Goal: Information Seeking & Learning: Learn about a topic

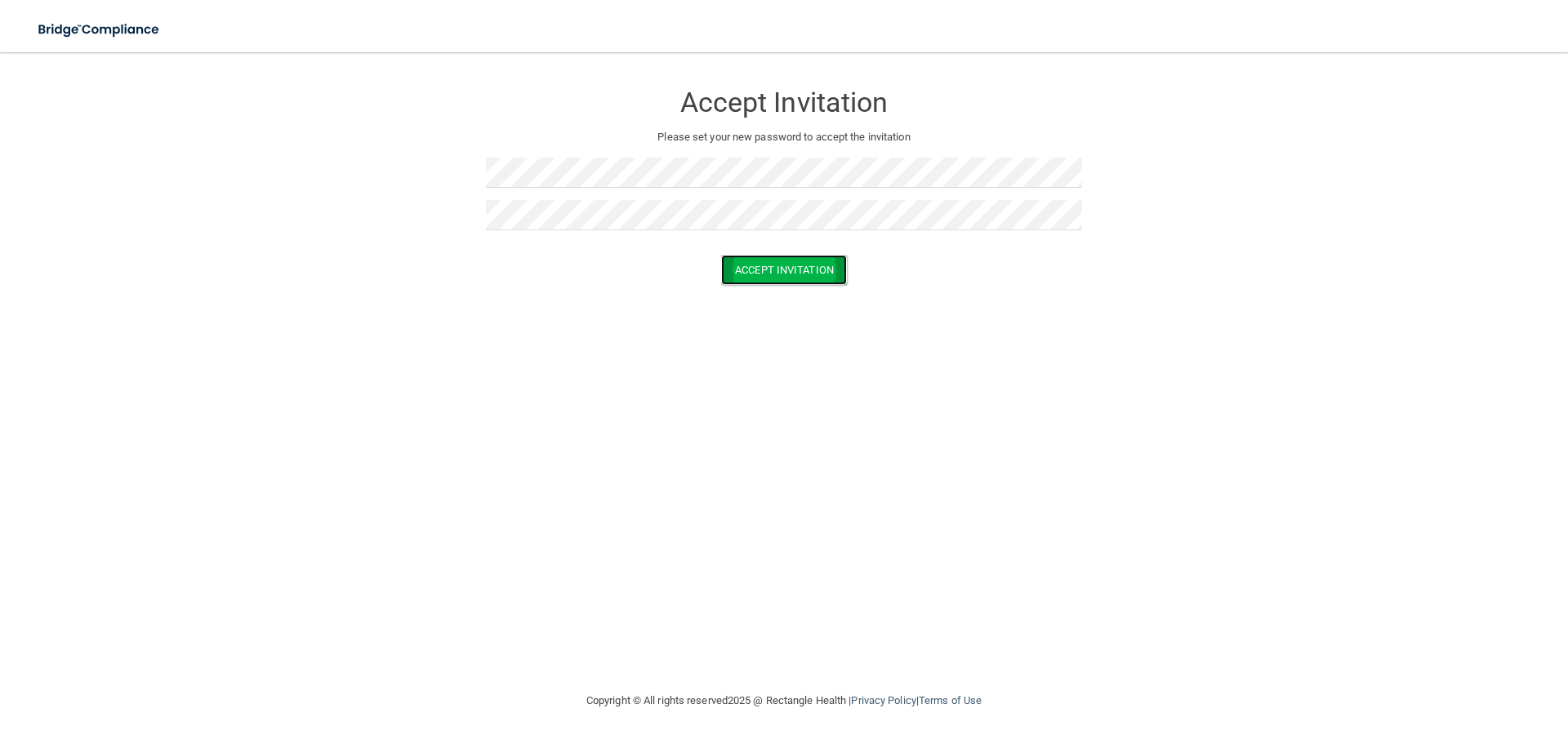
click at [738, 279] on button "Accept Invitation" at bounding box center [784, 270] width 126 height 30
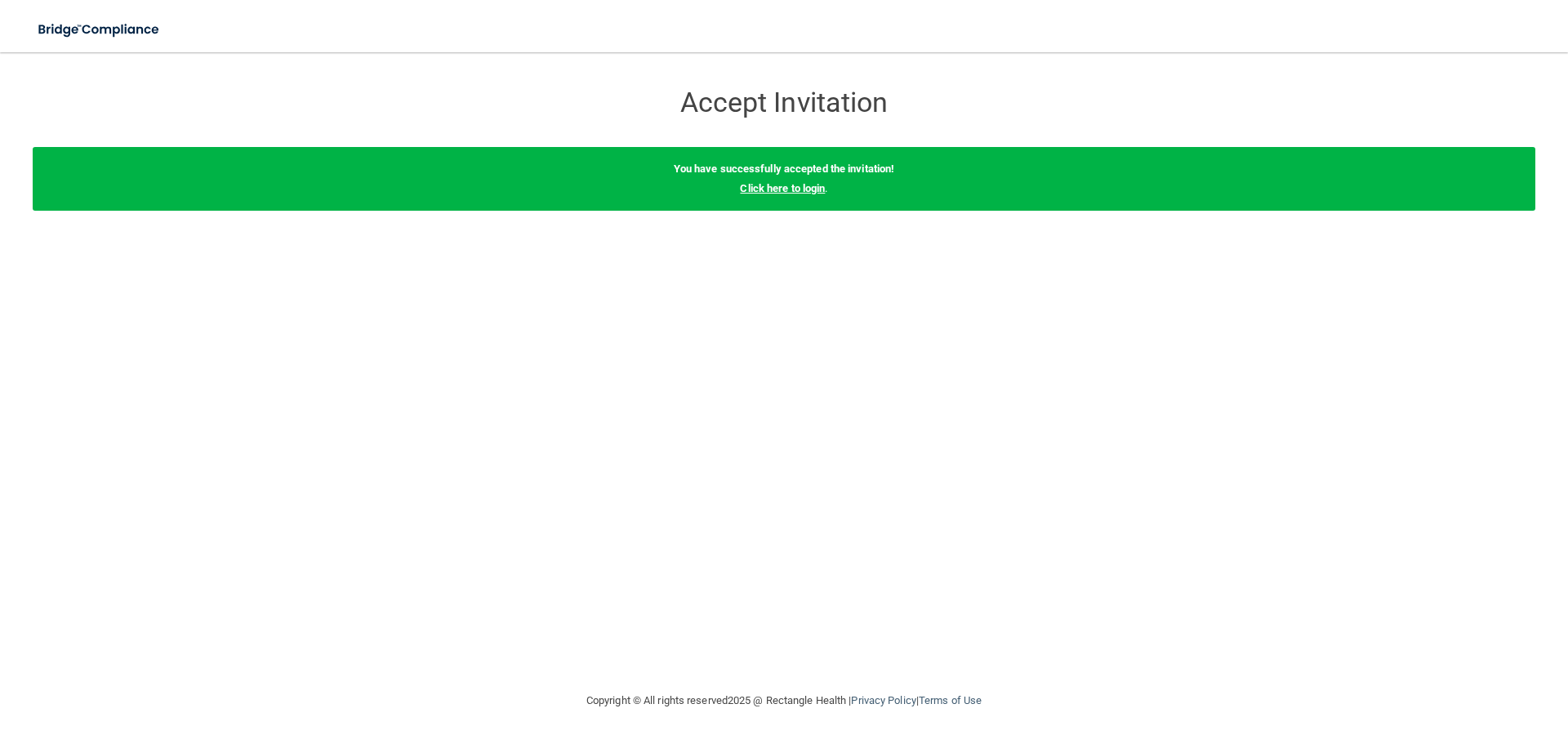
click at [781, 191] on link "Click here to login" at bounding box center [782, 188] width 85 height 12
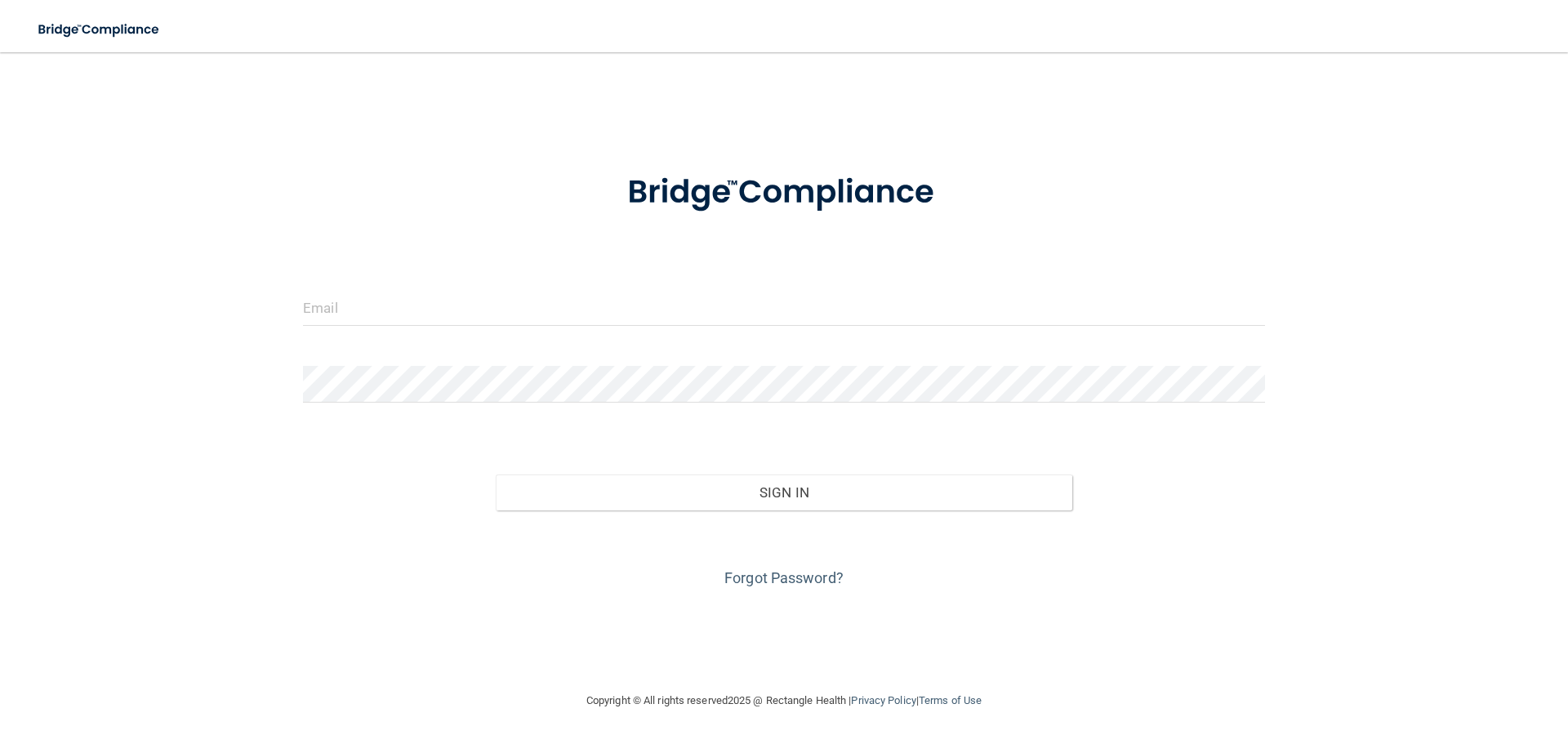
click at [661, 289] on form "Invalid email/password. You don't have permission to access that page. Sign In …" at bounding box center [783, 370] width 962 height 441
click at [636, 311] on input "email" at bounding box center [783, 307] width 962 height 36
type input "[EMAIL_ADDRESS][DOMAIN_NAME]"
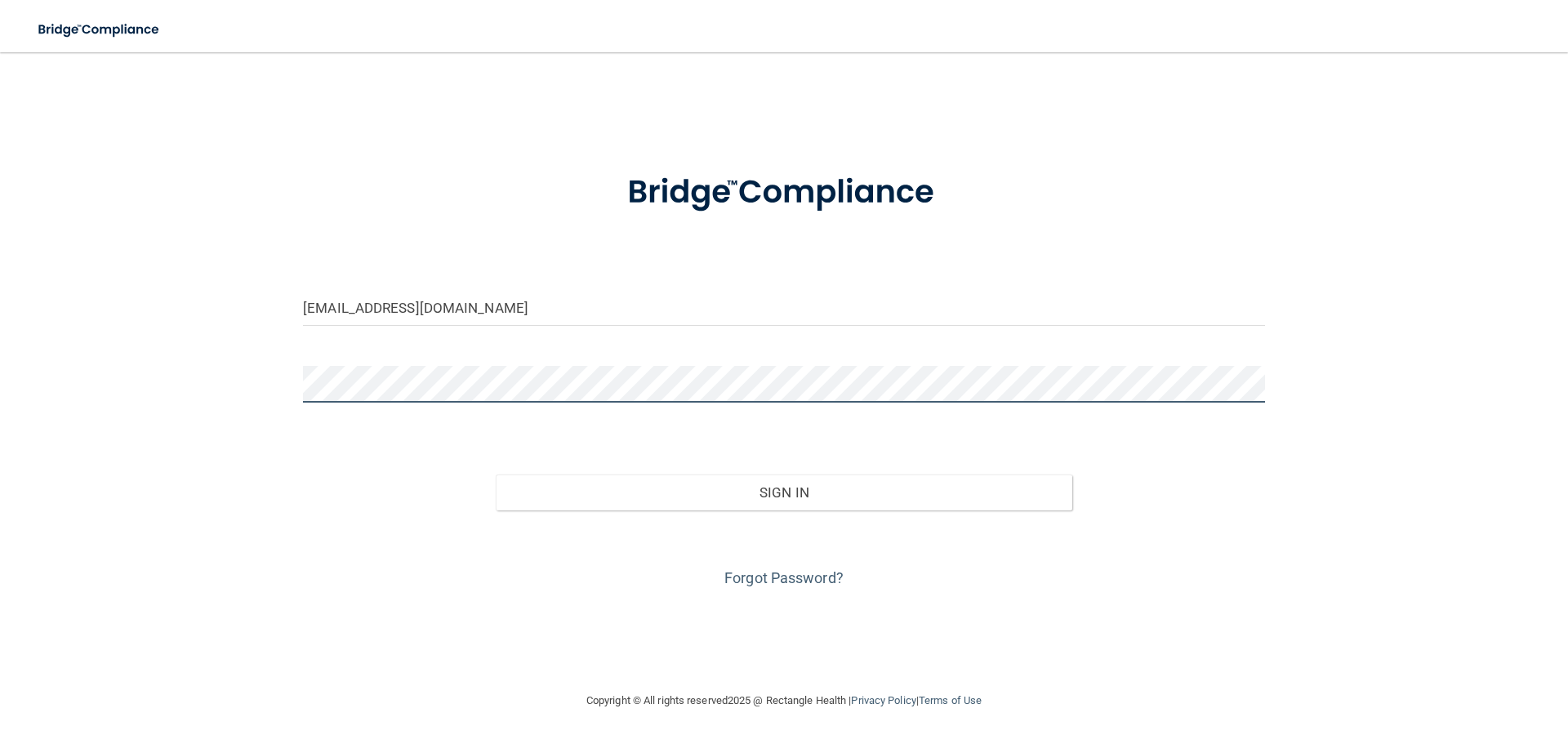
click at [495, 474] on button "Sign In" at bounding box center [784, 492] width 577 height 36
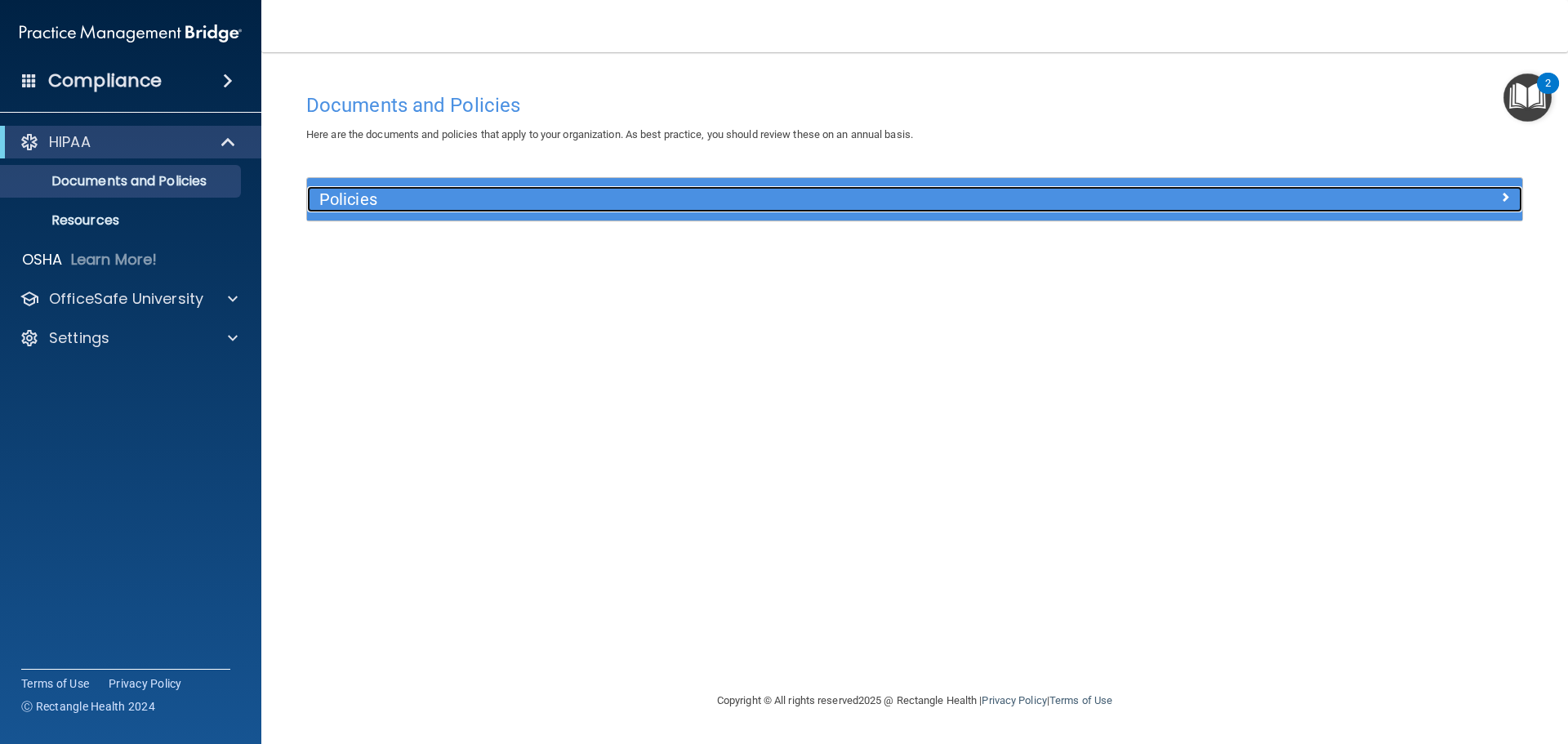
click at [330, 207] on h5 "Policies" at bounding box center [763, 199] width 887 height 18
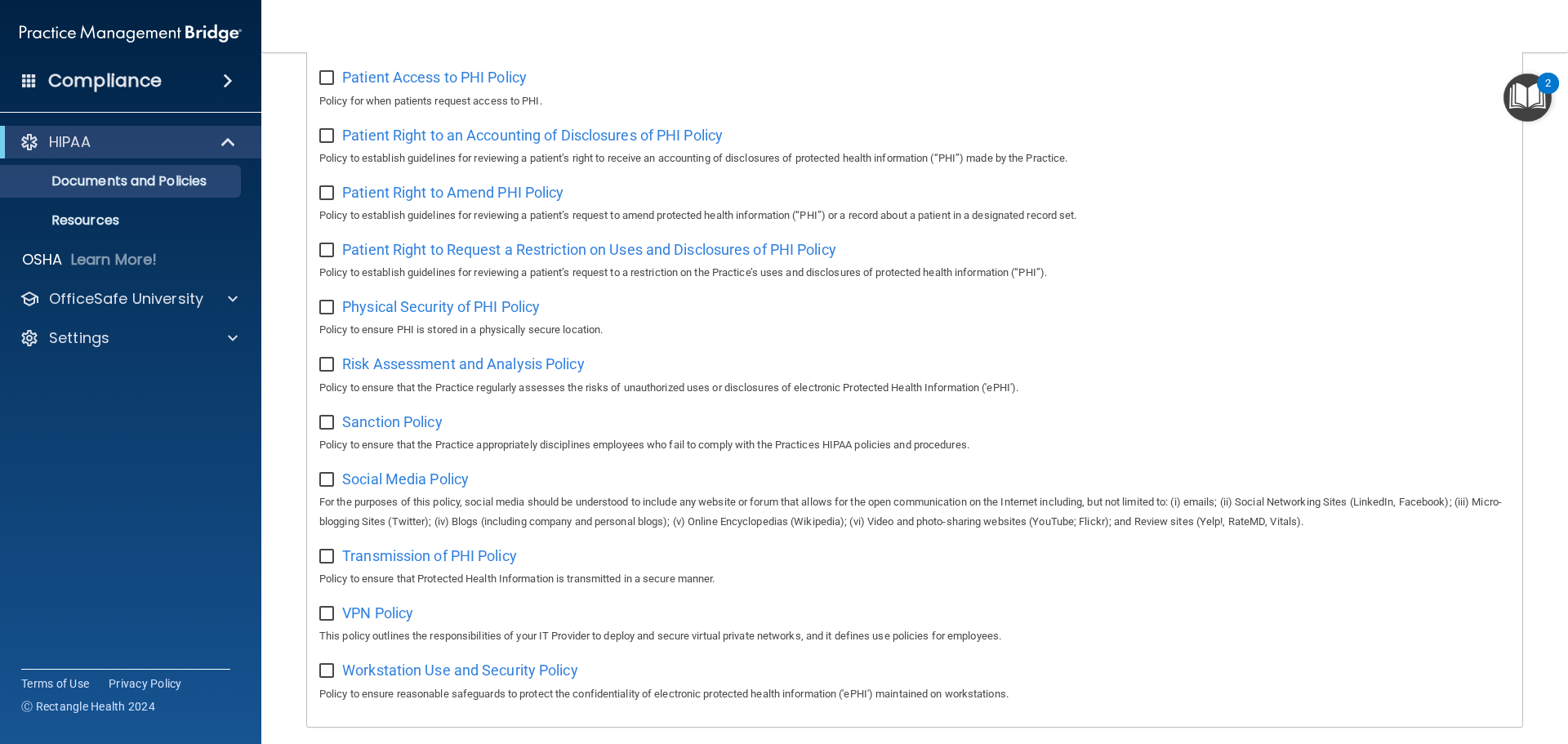
scroll to position [894, 0]
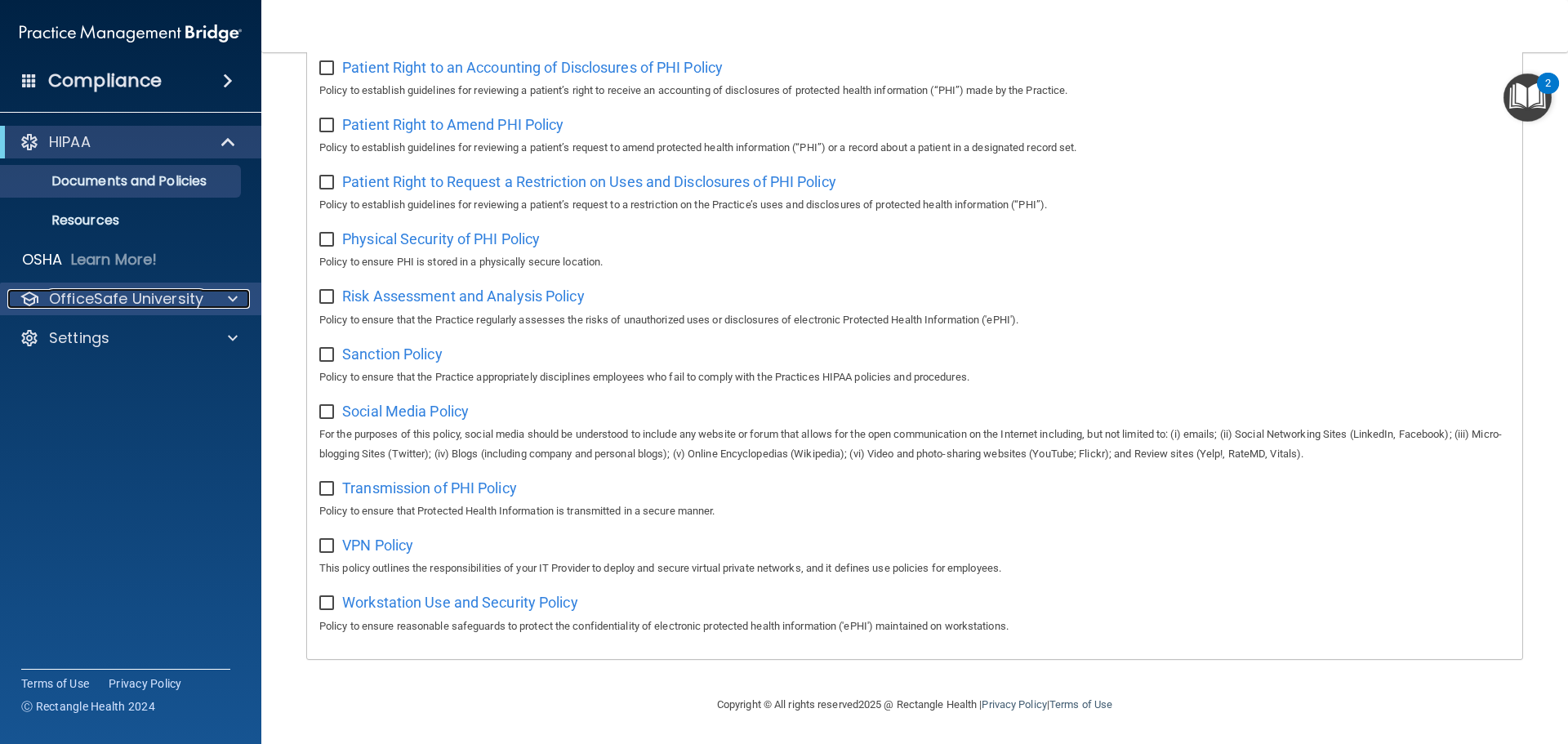
click at [132, 301] on p "OfficeSafe University" at bounding box center [126, 299] width 154 height 20
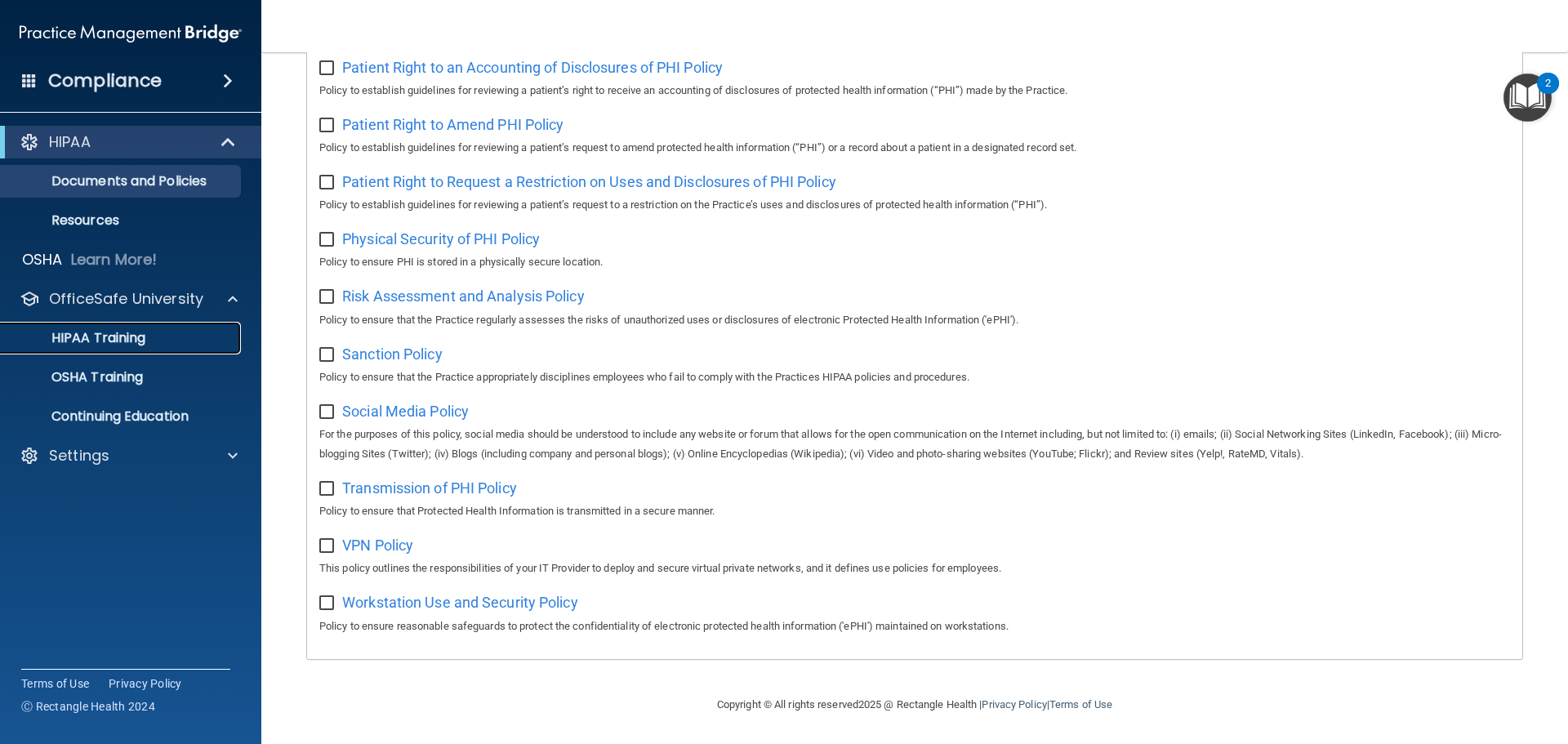
click at [126, 325] on link "HIPAA Training" at bounding box center [113, 337] width 257 height 33
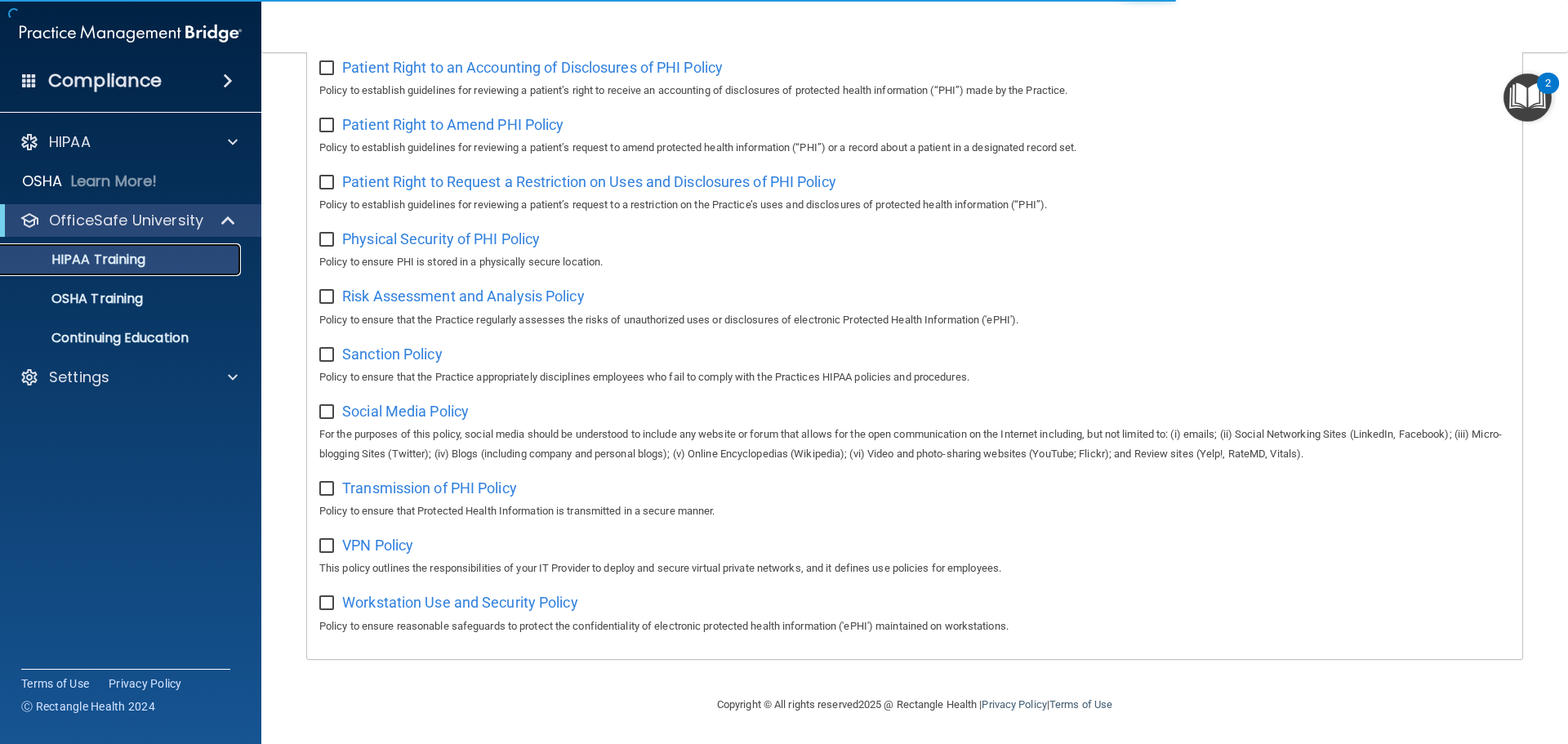
scroll to position [486, 0]
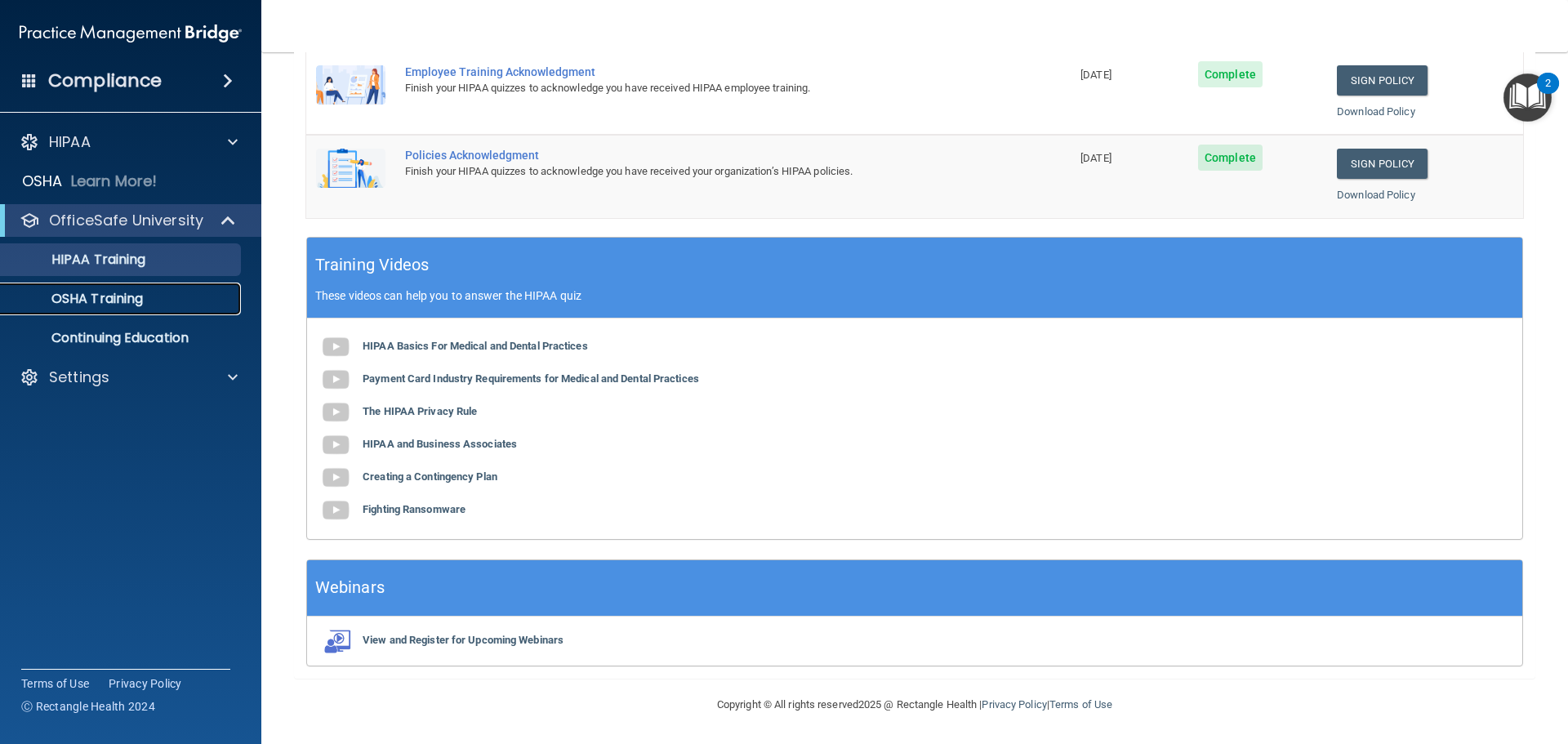
click at [154, 292] on div "OSHA Training" at bounding box center [122, 298] width 223 height 16
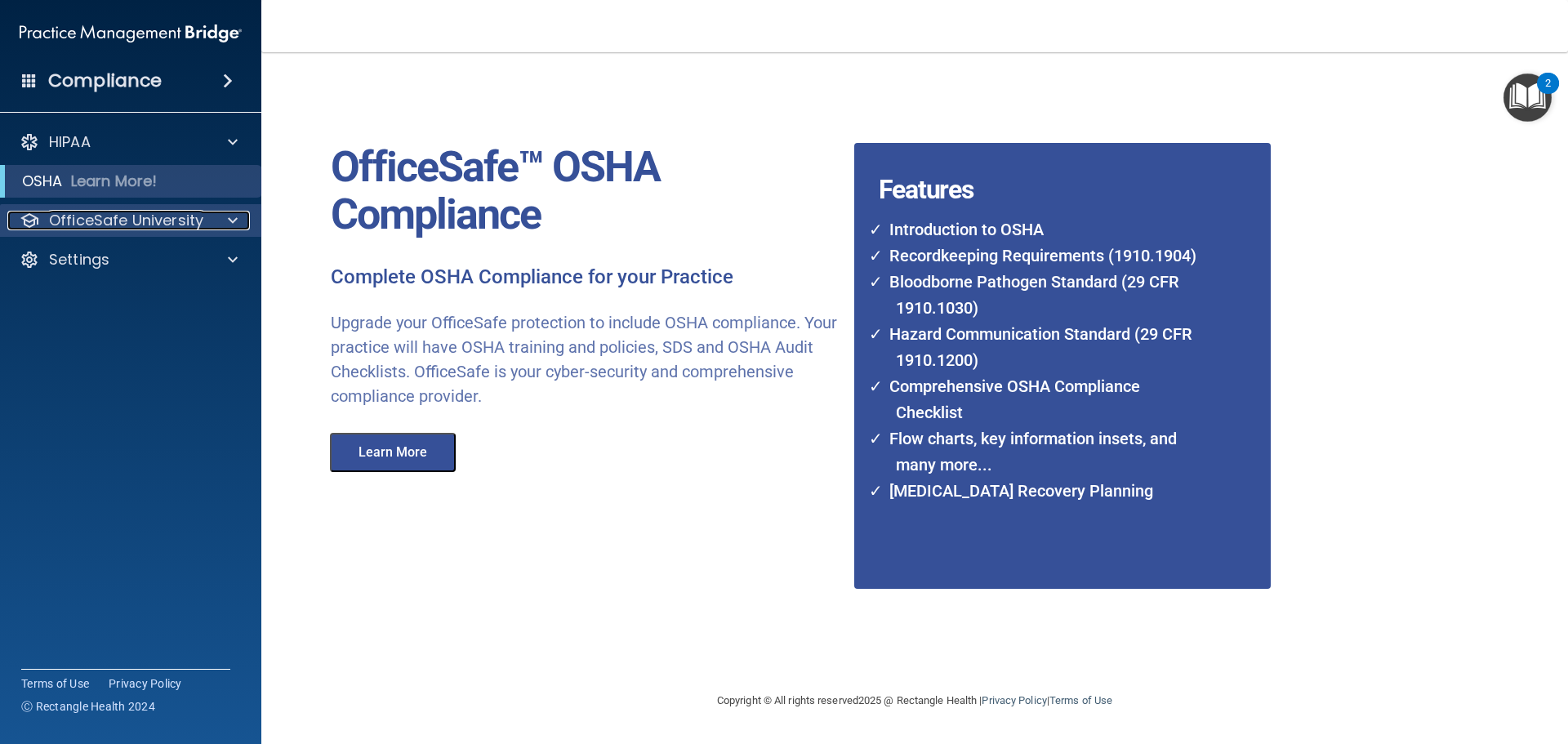
click at [159, 222] on p "OfficeSafe University" at bounding box center [126, 220] width 154 height 20
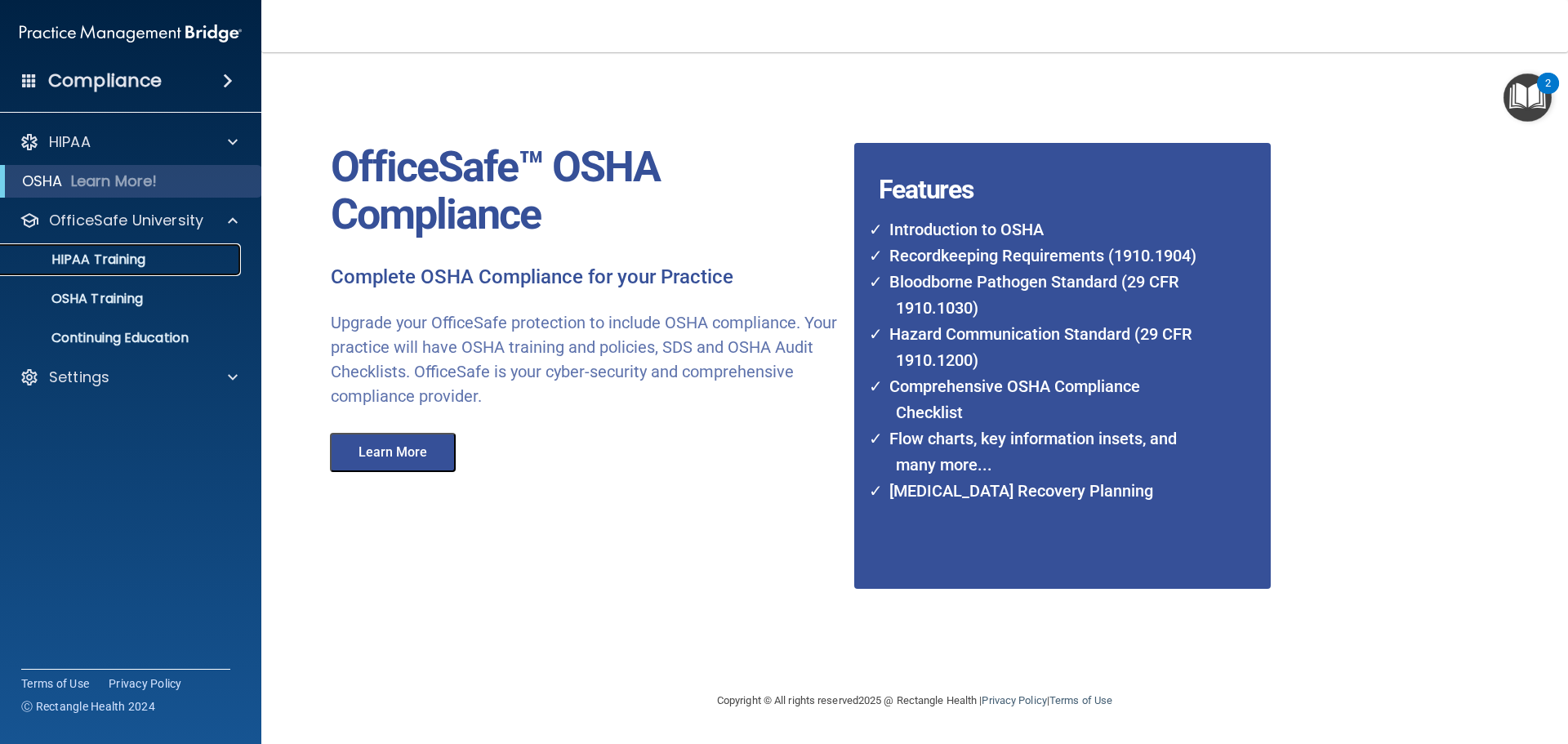
click at [148, 265] on div "HIPAA Training" at bounding box center [122, 259] width 223 height 16
